Goal: Navigation & Orientation: Understand site structure

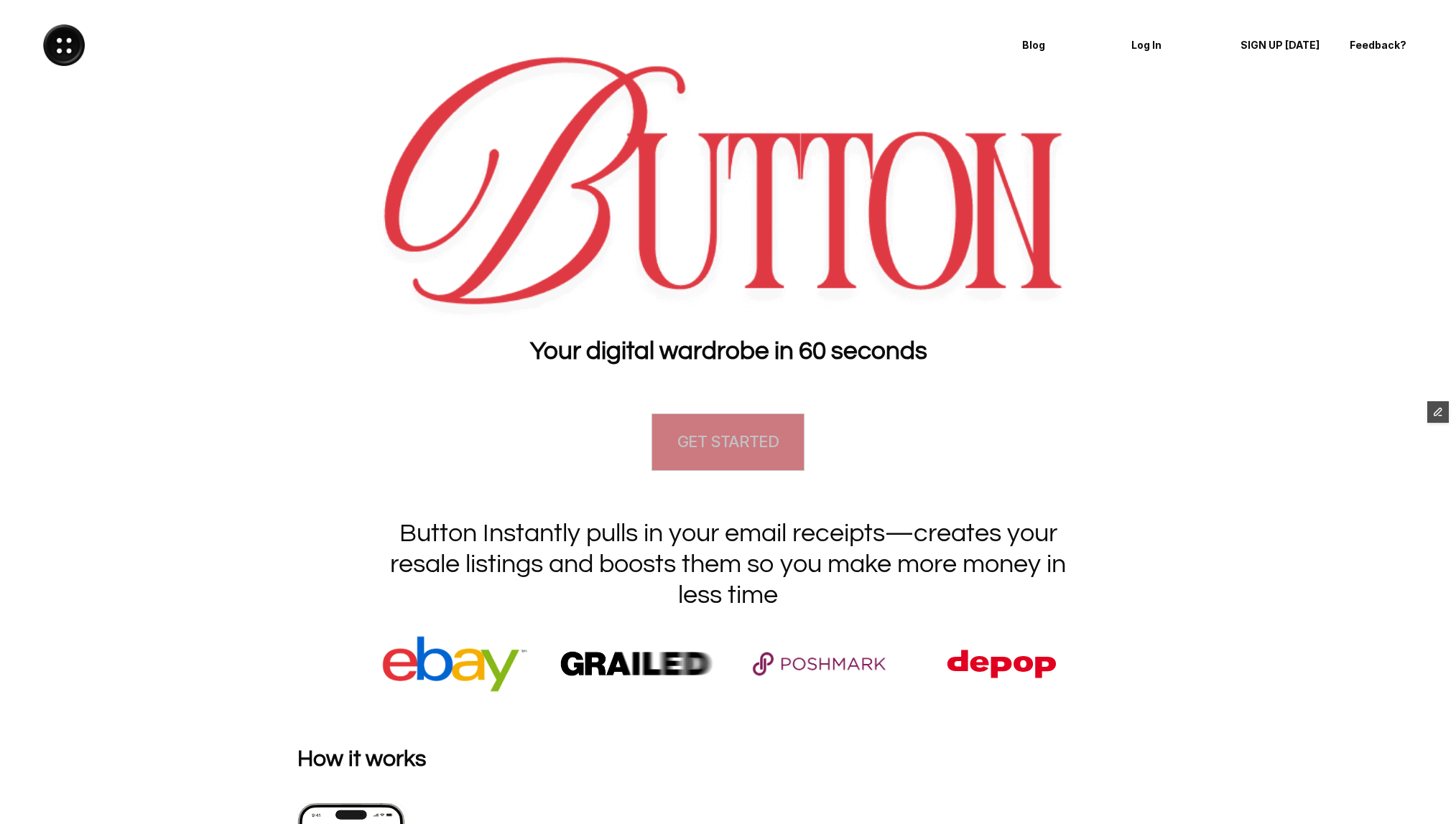
click at [710, 458] on link "GET STARTED" at bounding box center [728, 442] width 153 height 57
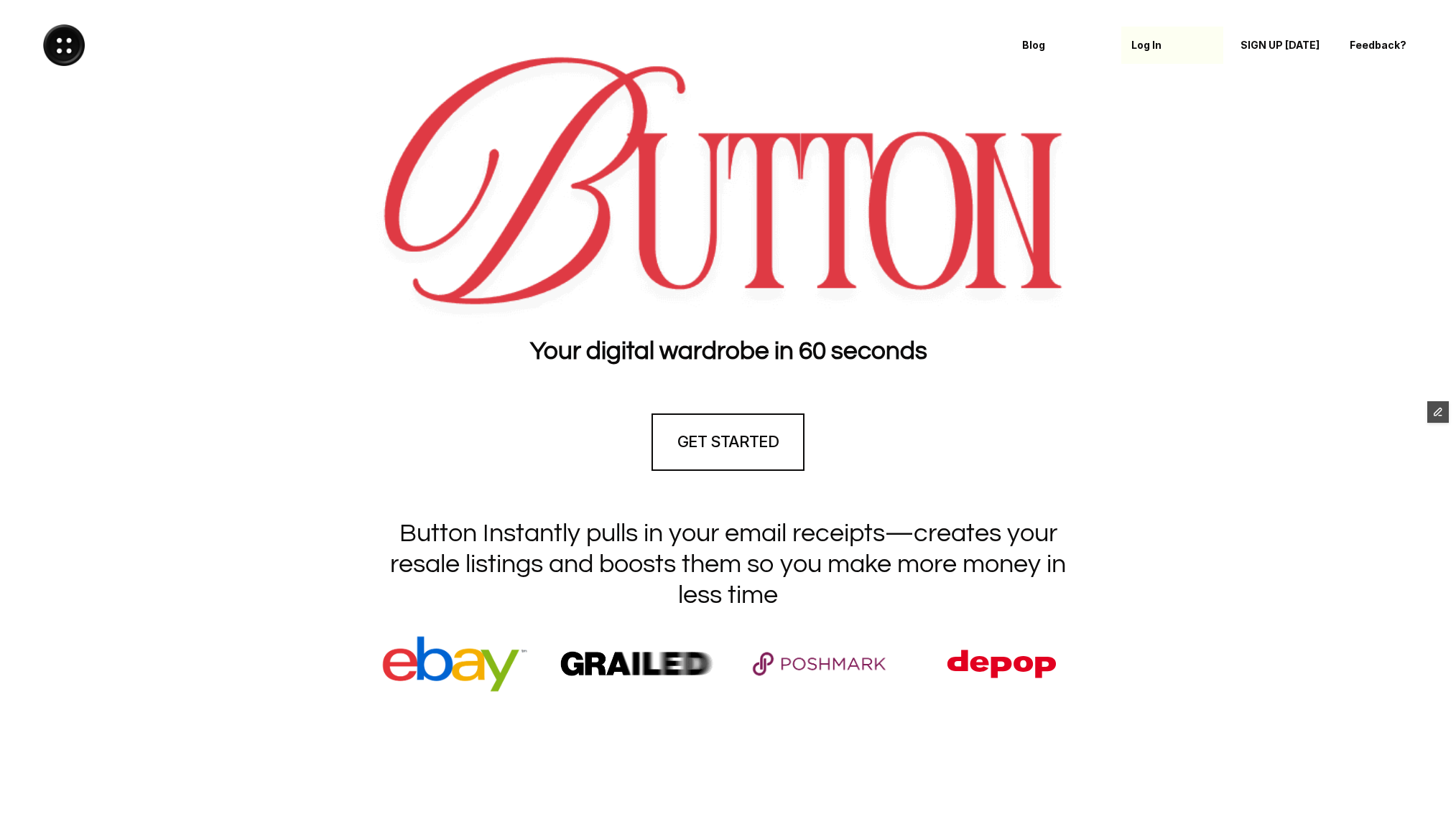
click at [1157, 43] on p "Log In" at bounding box center [1172, 45] width 82 height 12
click at [1267, 46] on p "SIGN UP [DATE]" at bounding box center [1276, 45] width 93 height 12
click at [1035, 46] on p "Blog" at bounding box center [1063, 45] width 82 height 12
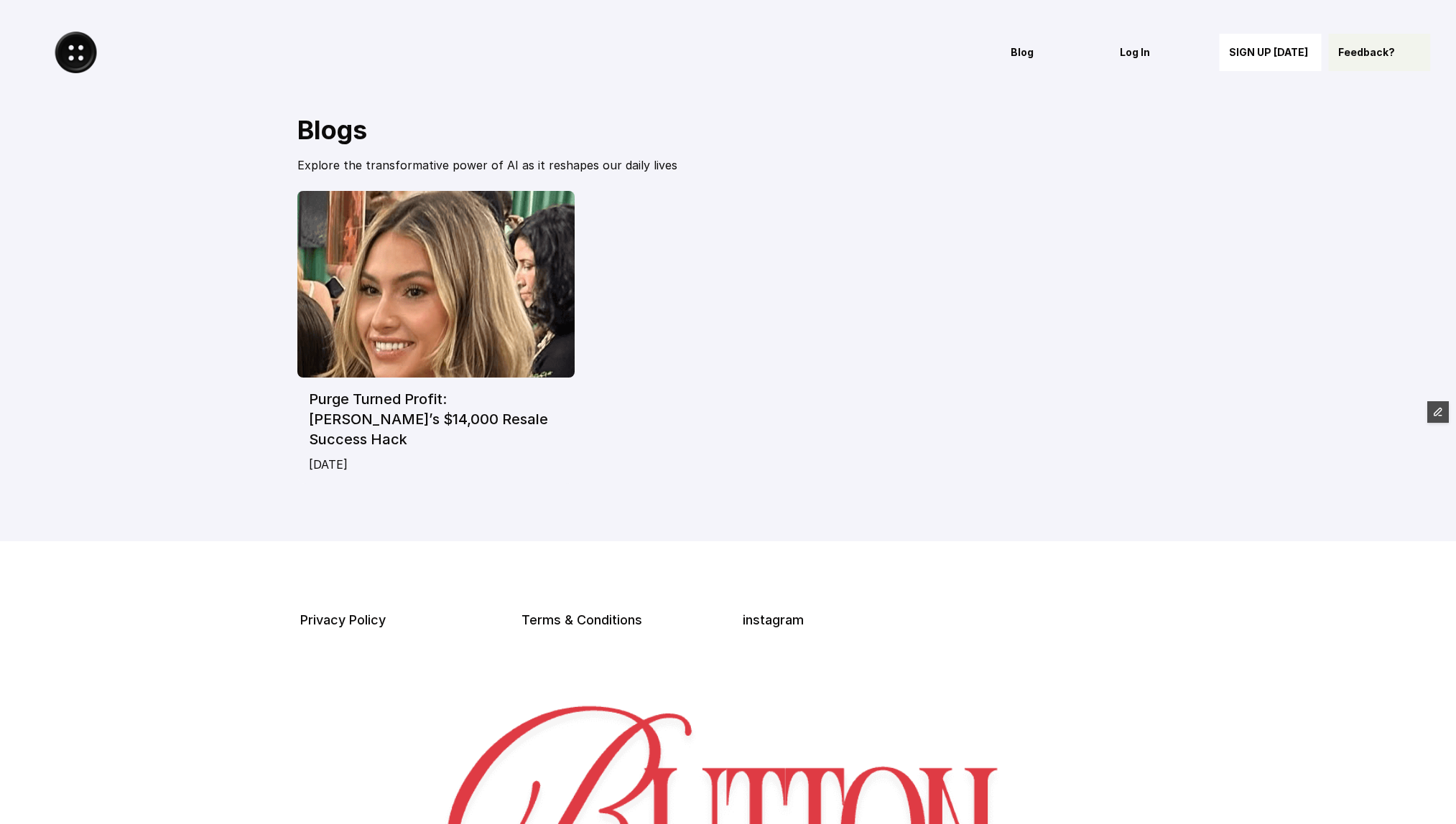
click at [1358, 52] on p "Feedback?" at bounding box center [1380, 52] width 82 height 12
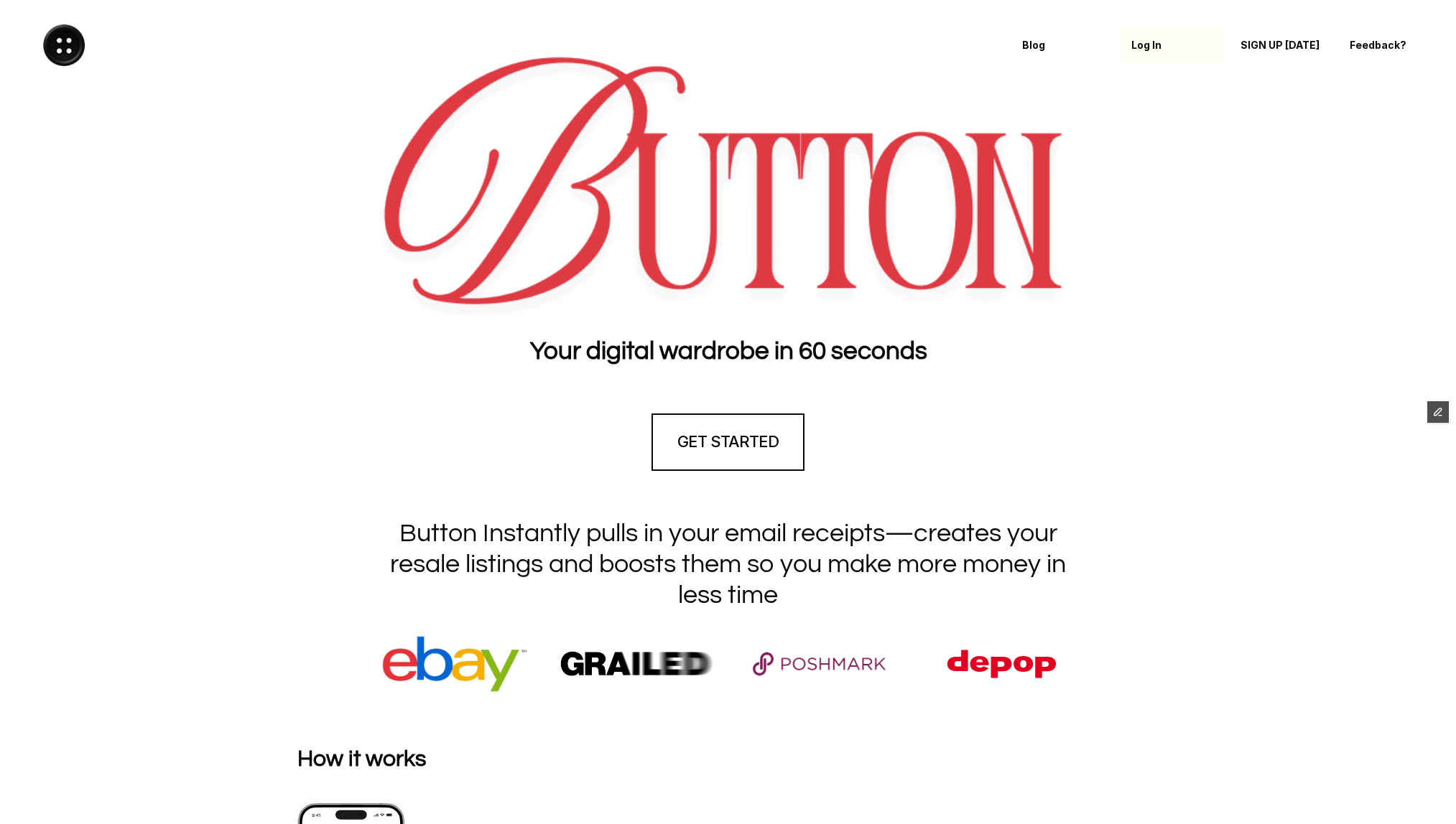
click at [1158, 42] on p "Log In" at bounding box center [1172, 45] width 82 height 12
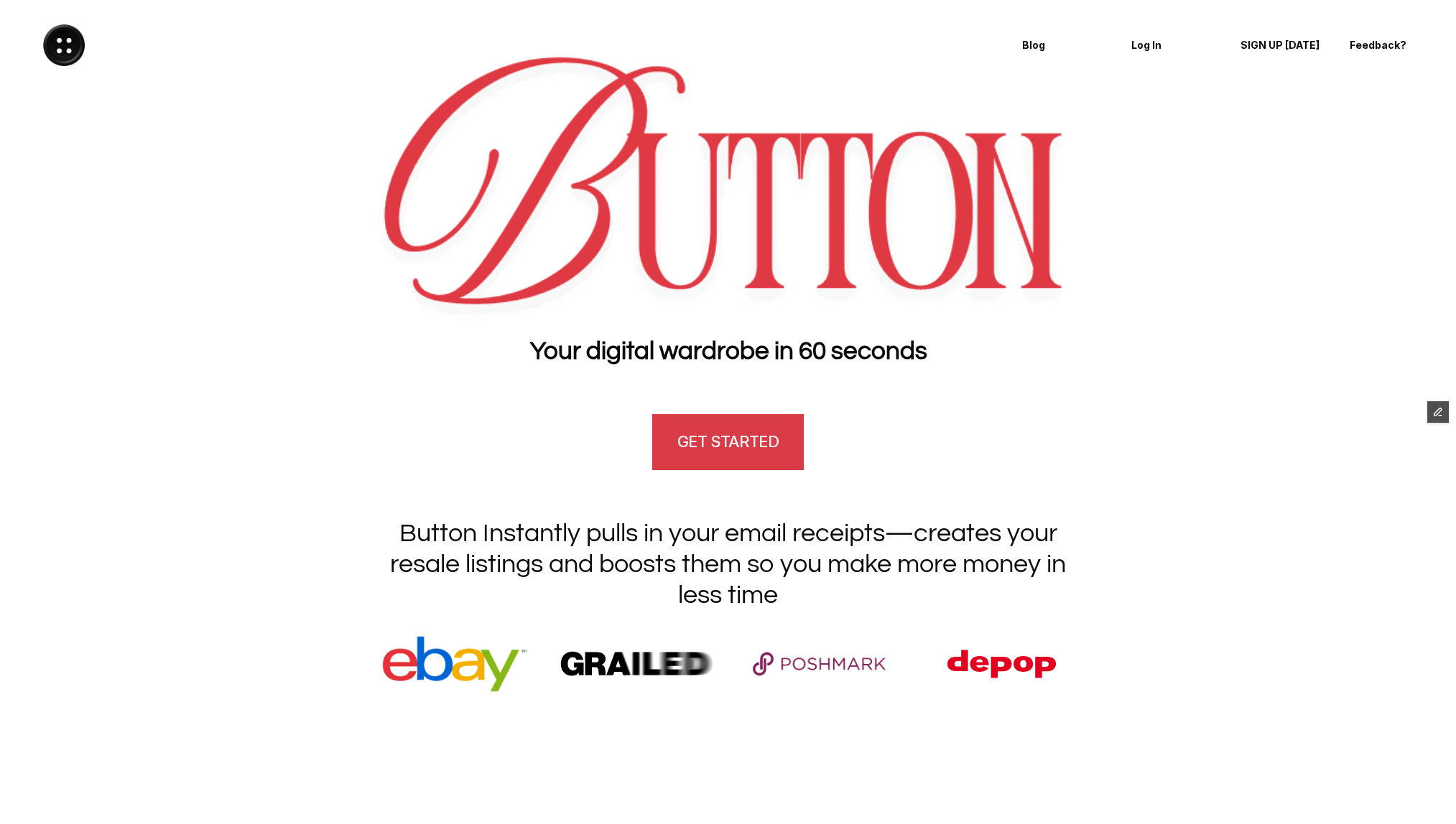
click at [746, 454] on link "GET STARTED" at bounding box center [728, 442] width 153 height 57
